Goal: Entertainment & Leisure: Consume media (video, audio)

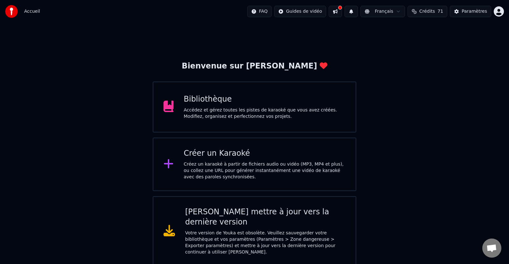
click at [232, 102] on div "Bibliothèque" at bounding box center [265, 99] width 162 height 10
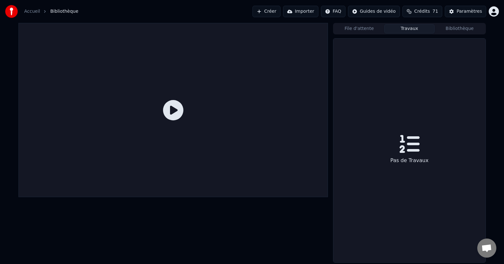
click at [407, 28] on button "Travaux" at bounding box center [409, 28] width 50 height 9
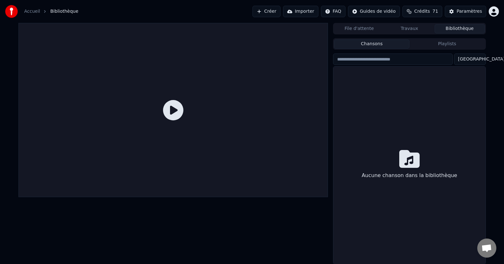
click at [459, 29] on button "Bibliothèque" at bounding box center [459, 28] width 50 height 9
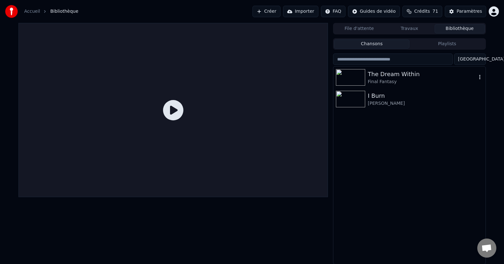
click at [398, 81] on div "Final Fantasy" at bounding box center [422, 82] width 109 height 6
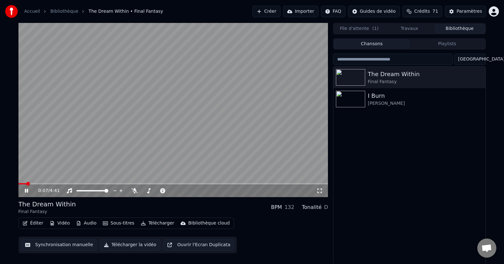
click at [25, 191] on icon at bounding box center [26, 191] width 3 height 4
click at [290, 9] on button "Importer" at bounding box center [300, 11] width 35 height 11
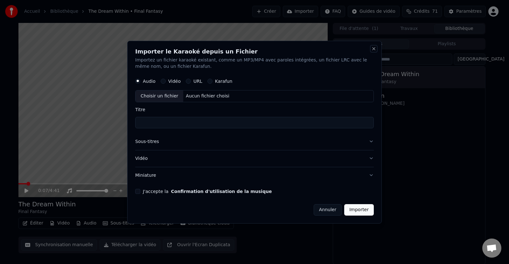
click at [374, 48] on button "Close" at bounding box center [373, 48] width 5 height 5
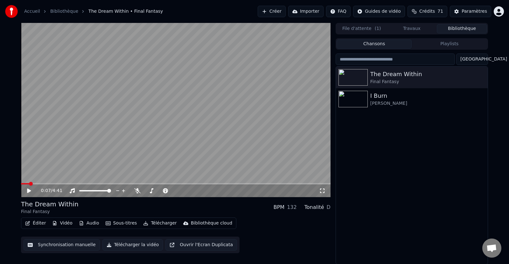
click at [380, 9] on html "Accueil Bibliothèque The Dream Within • Final Fantasy Créer Importer FAQ Guides…" at bounding box center [254, 132] width 509 height 264
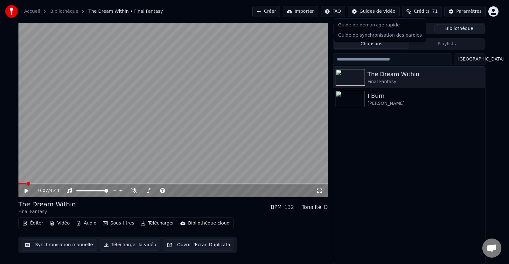
click at [380, 9] on html "Accueil Bibliothèque The Dream Within • Final Fantasy Créer Importer FAQ Guides…" at bounding box center [254, 132] width 509 height 264
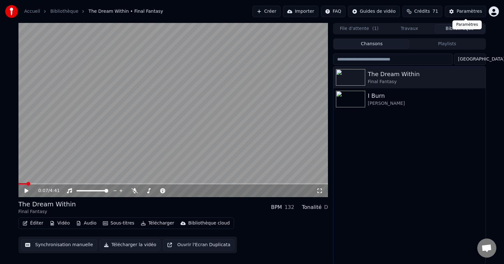
click at [460, 9] on div "Paramètres" at bounding box center [468, 11] width 25 height 6
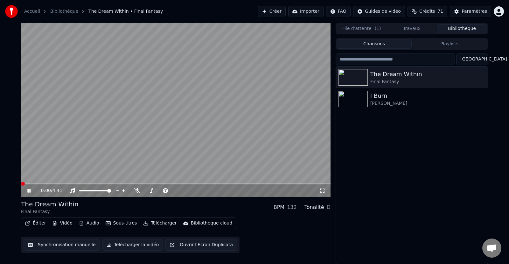
click at [494, 13] on html "Accueil Bibliothèque The Dream Within • Final Fantasy Créer Importer FAQ Guides…" at bounding box center [254, 132] width 509 height 264
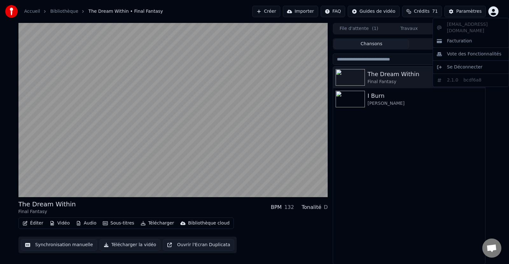
click at [453, 111] on html "Accueil Bibliothèque The Dream Within • Final Fantasy Créer Importer FAQ Guides…" at bounding box center [254, 132] width 509 height 264
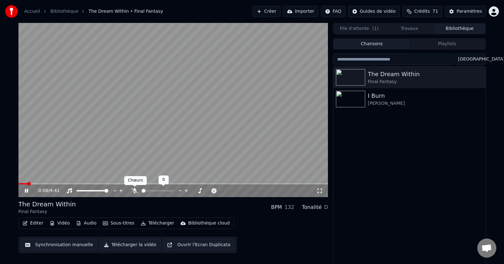
click at [136, 190] on icon at bounding box center [134, 190] width 6 height 5
click at [158, 190] on span at bounding box center [150, 190] width 16 height 1
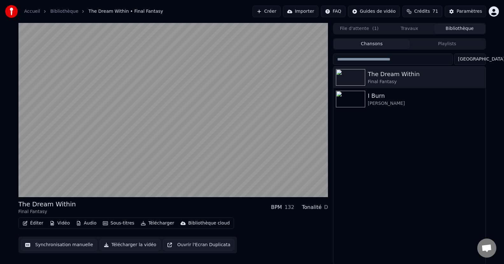
scroll to position [0, 0]
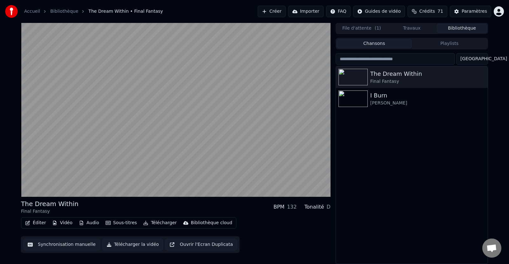
click at [478, 60] on html "Accueil Bibliothèque The Dream Within • Final Fantasy Créer Importer FAQ Guides…" at bounding box center [254, 132] width 509 height 264
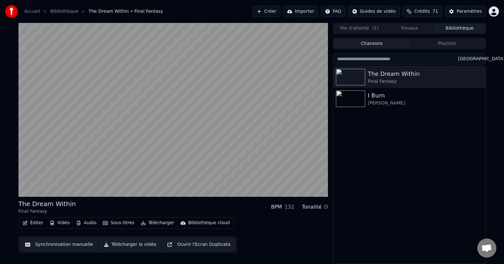
click at [478, 60] on html "Accueil Bibliothèque The Dream Within • Final Fantasy Créer Importer FAQ Guides…" at bounding box center [252, 132] width 504 height 264
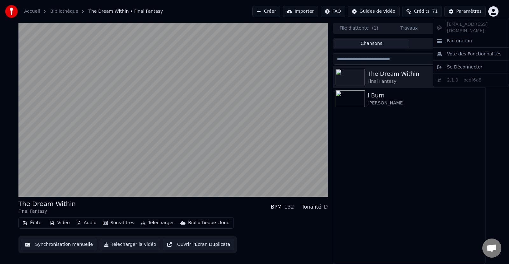
click at [494, 10] on html "Accueil Bibliothèque The Dream Within • Final Fantasy Créer Importer FAQ Guides…" at bounding box center [254, 132] width 509 height 264
click at [424, 10] on html "Accueil Bibliothèque The Dream Within • Final Fantasy Créer Importer FAQ Guides…" at bounding box center [254, 132] width 509 height 264
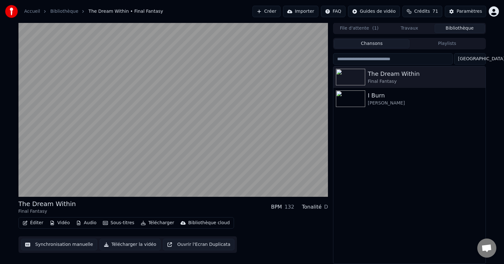
click at [424, 10] on span "Crédits" at bounding box center [422, 11] width 16 height 6
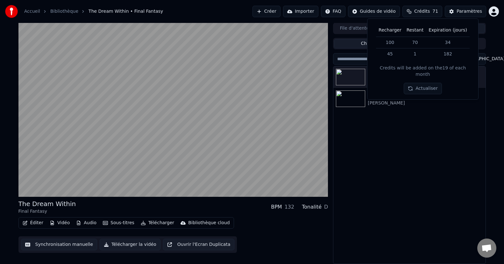
click at [427, 10] on span "Crédits" at bounding box center [422, 11] width 16 height 6
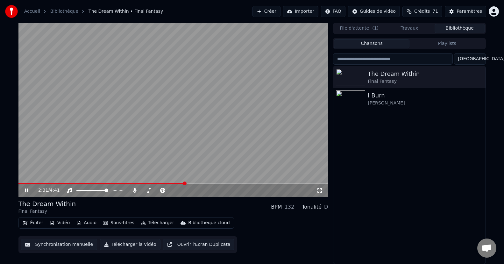
click at [407, 31] on button "Travaux" at bounding box center [409, 28] width 50 height 9
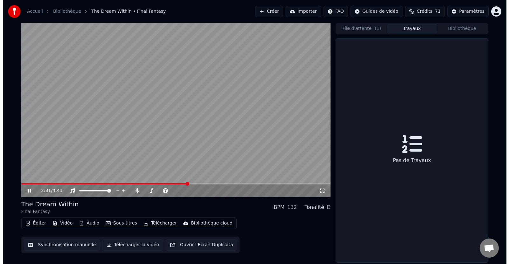
scroll to position [0, 0]
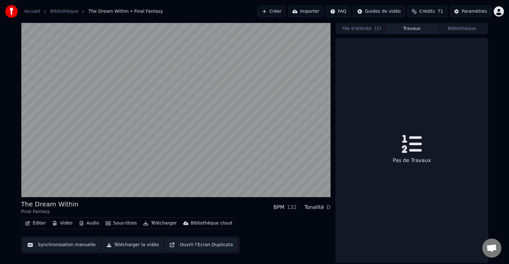
click at [365, 30] on button "File d'attente ( 1 )" at bounding box center [362, 28] width 50 height 9
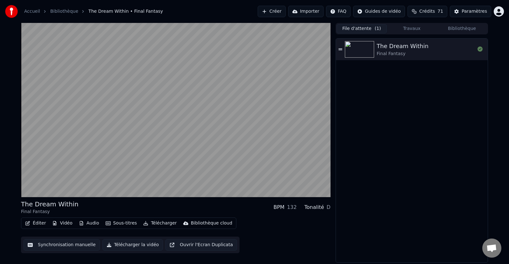
click at [410, 29] on button "Travaux" at bounding box center [412, 28] width 50 height 9
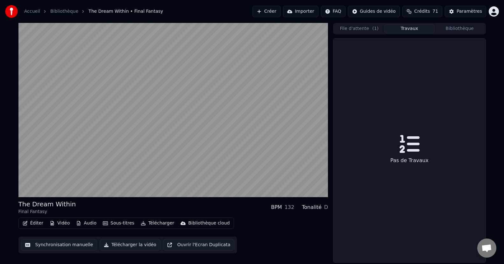
click at [457, 29] on button "Bibliothèque" at bounding box center [459, 28] width 50 height 9
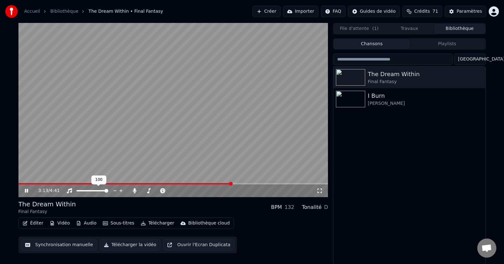
click at [93, 190] on div at bounding box center [98, 190] width 51 height 6
click at [58, 13] on link "Bibliothèque" at bounding box center [64, 11] width 28 height 6
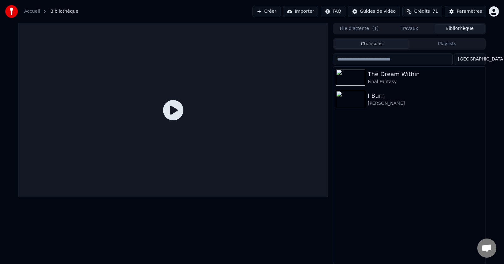
click at [32, 11] on link "Accueil" at bounding box center [32, 11] width 16 height 6
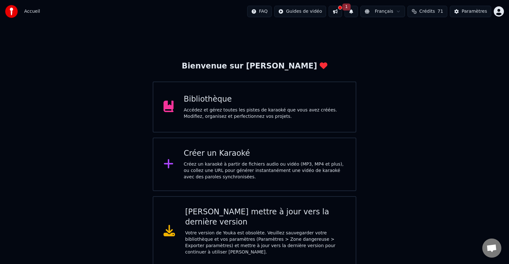
click at [242, 216] on div "[PERSON_NAME] mettre à jour vers la dernière version" at bounding box center [265, 217] width 160 height 20
